Goal: Task Accomplishment & Management: Manage account settings

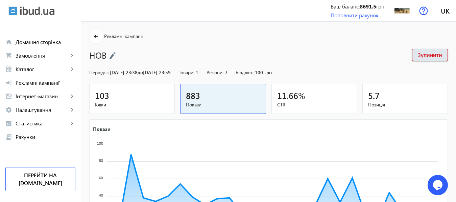
scroll to position [125, 0]
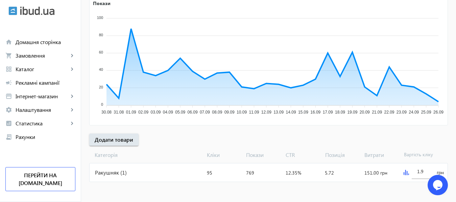
click at [405, 174] on img at bounding box center [406, 171] width 5 height 5
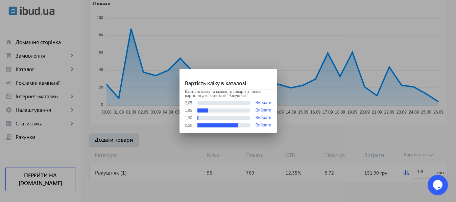
scroll to position [0, 0]
click at [424, 171] on div at bounding box center [228, 101] width 456 height 202
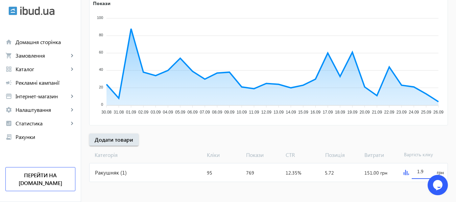
click at [424, 171] on input "1.9" at bounding box center [423, 171] width 13 height 6
type input "2.2"
click at [420, 191] on mat-sidenav-content "arrow_back Рекламні кампанії НОВ Зупинити Період: з [DATE] 23:38 до [DATE] 23:5…" at bounding box center [268, 49] width 375 height 306
